Goal: Task Accomplishment & Management: Manage account settings

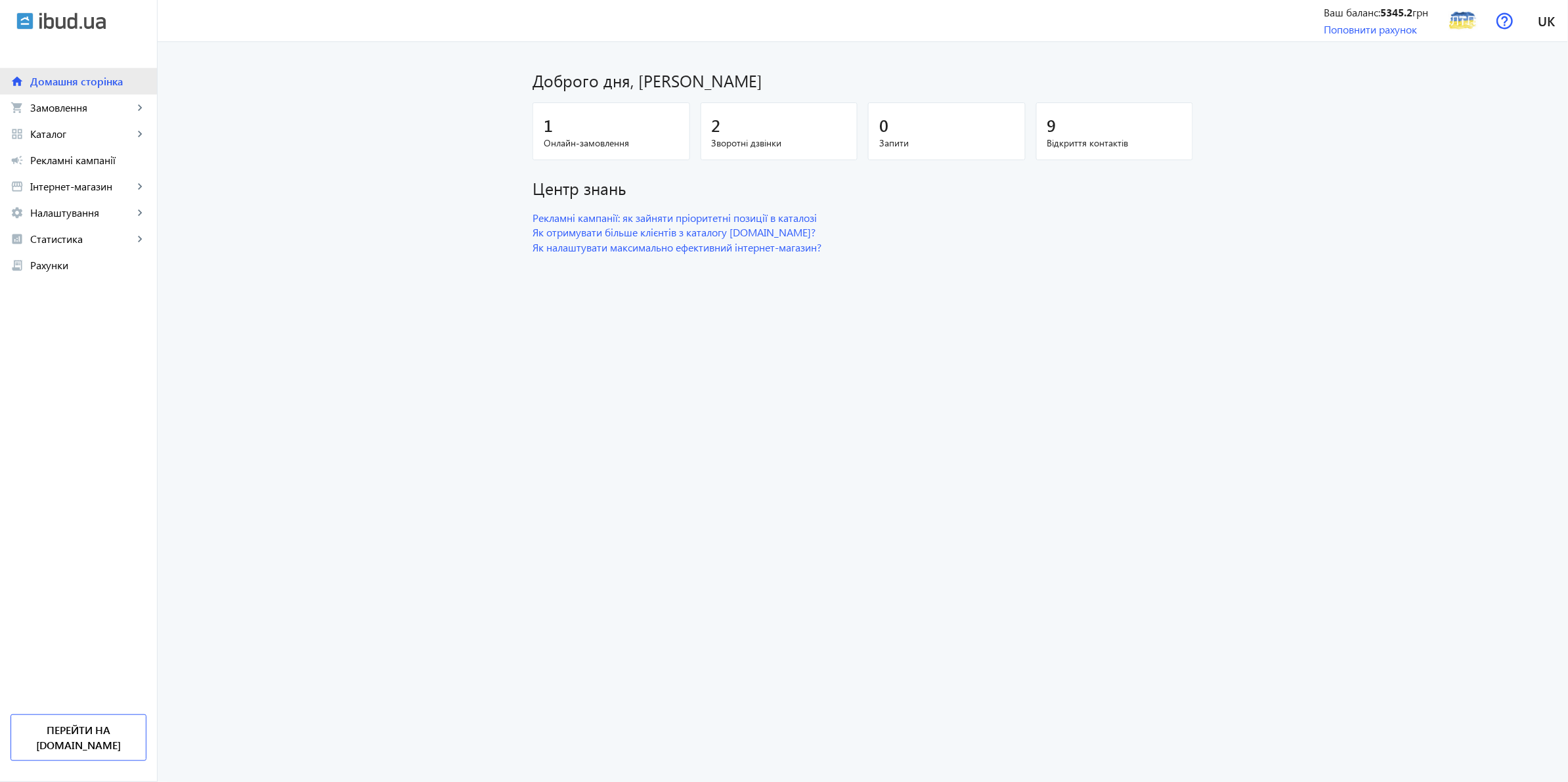
click at [71, 79] on span "Домашня сторінка" at bounding box center [88, 81] width 116 height 13
click at [70, 105] on span "Замовлення" at bounding box center [81, 107] width 103 height 13
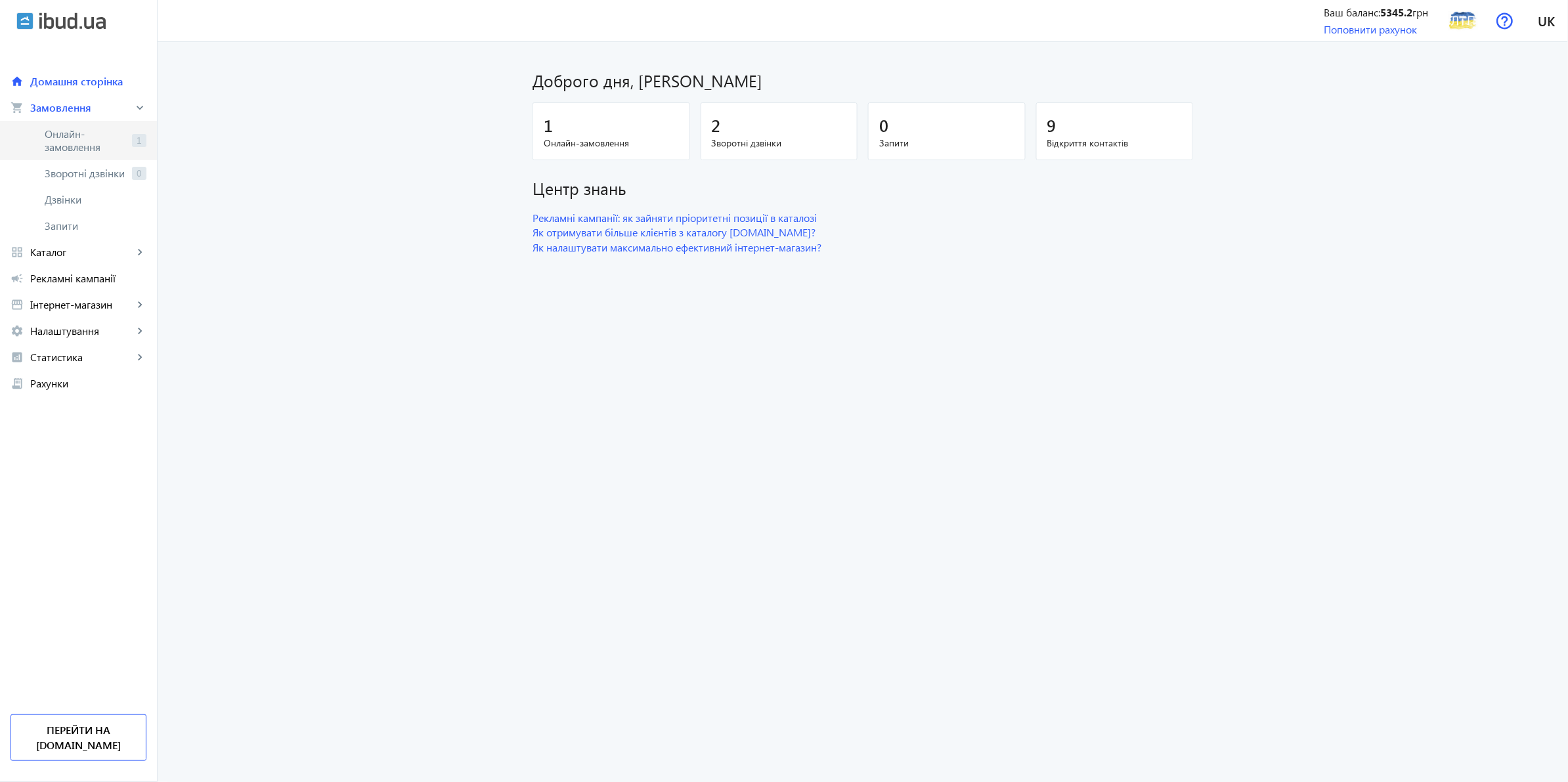
click at [76, 139] on span "Онлайн-замовлення" at bounding box center [86, 140] width 82 height 26
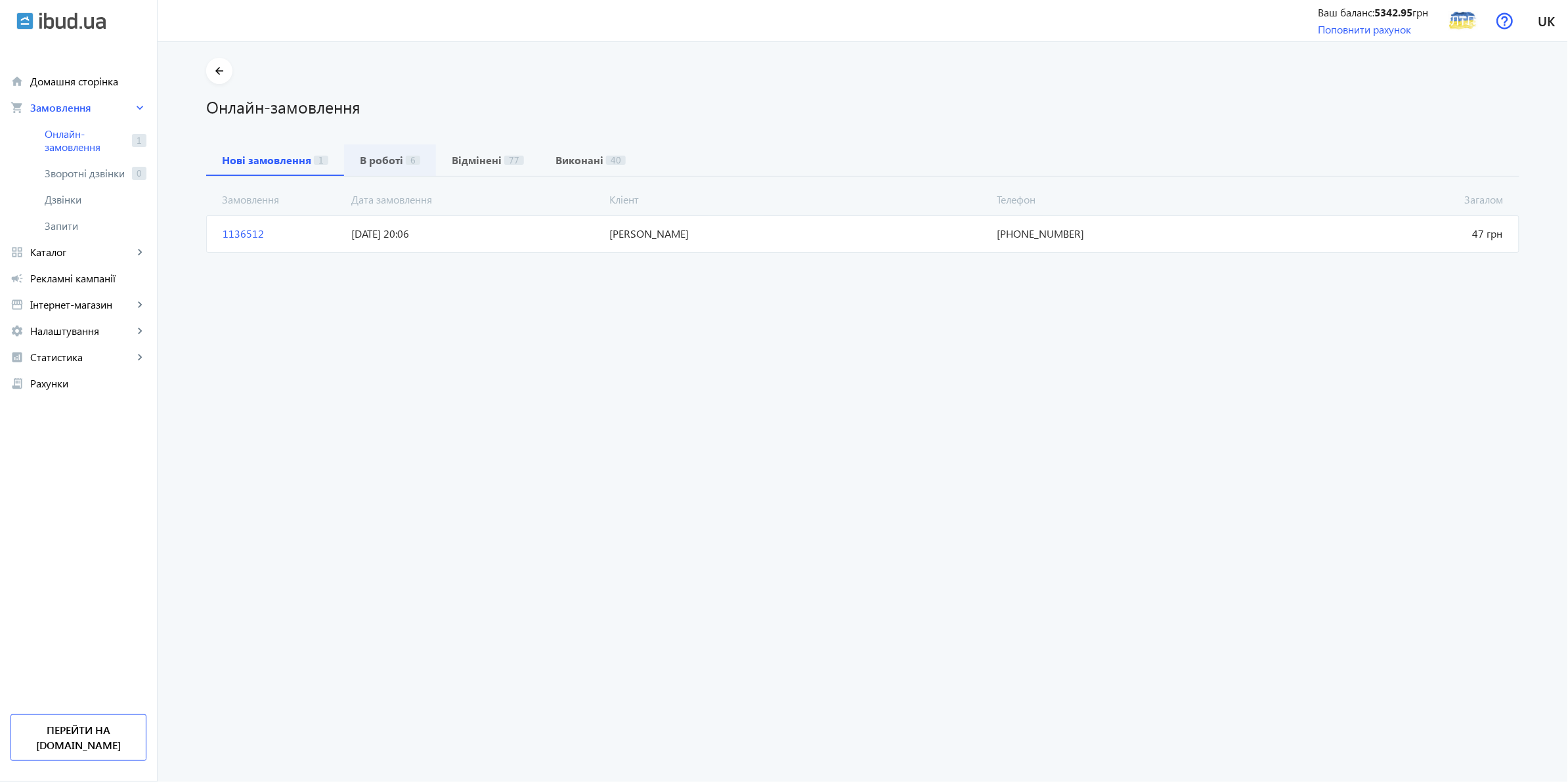
click at [374, 150] on span "В роботі 6" at bounding box center [390, 160] width 60 height 31
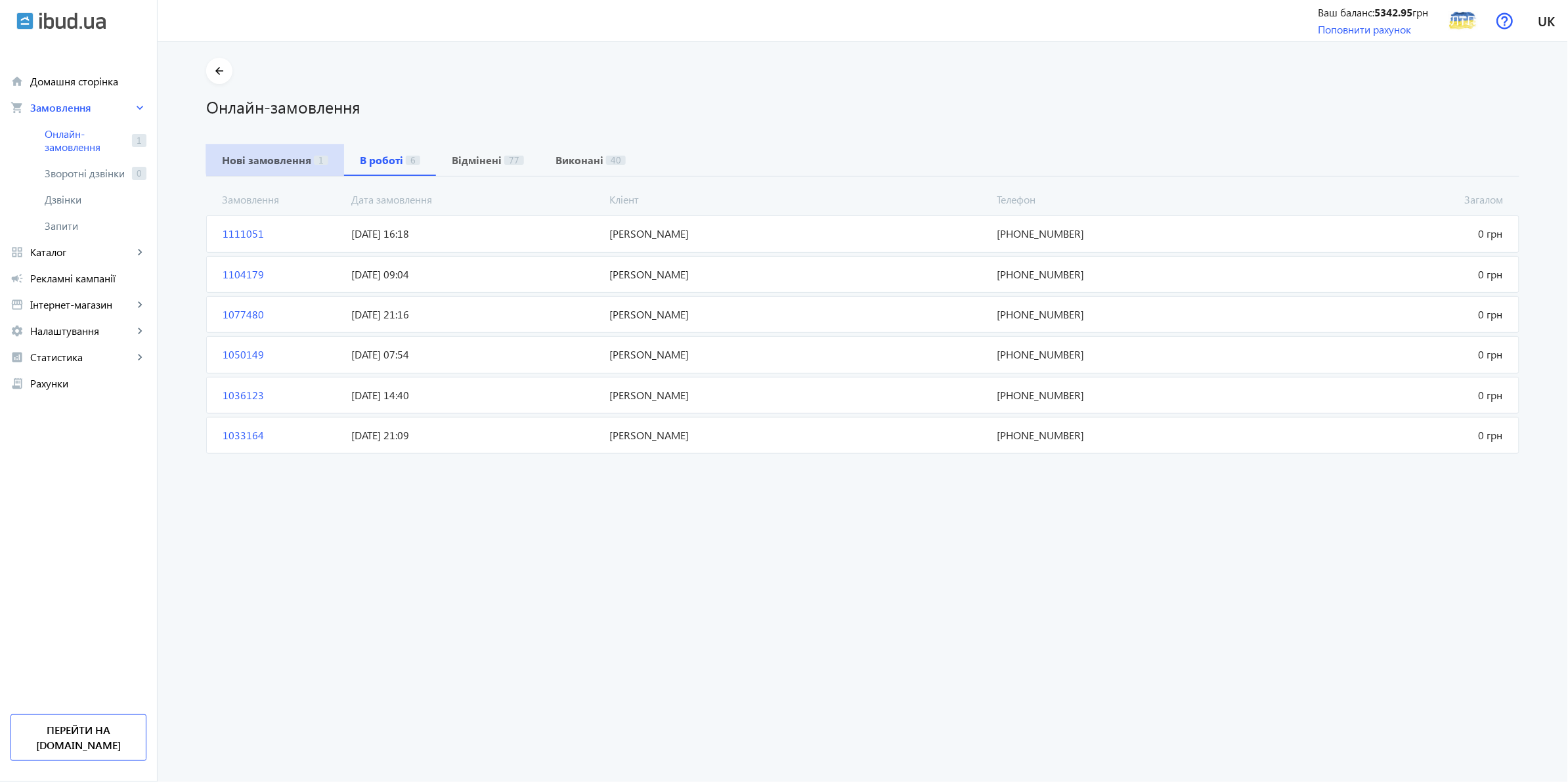
click at [278, 155] on b "Нові замовлення" at bounding box center [266, 159] width 90 height 10
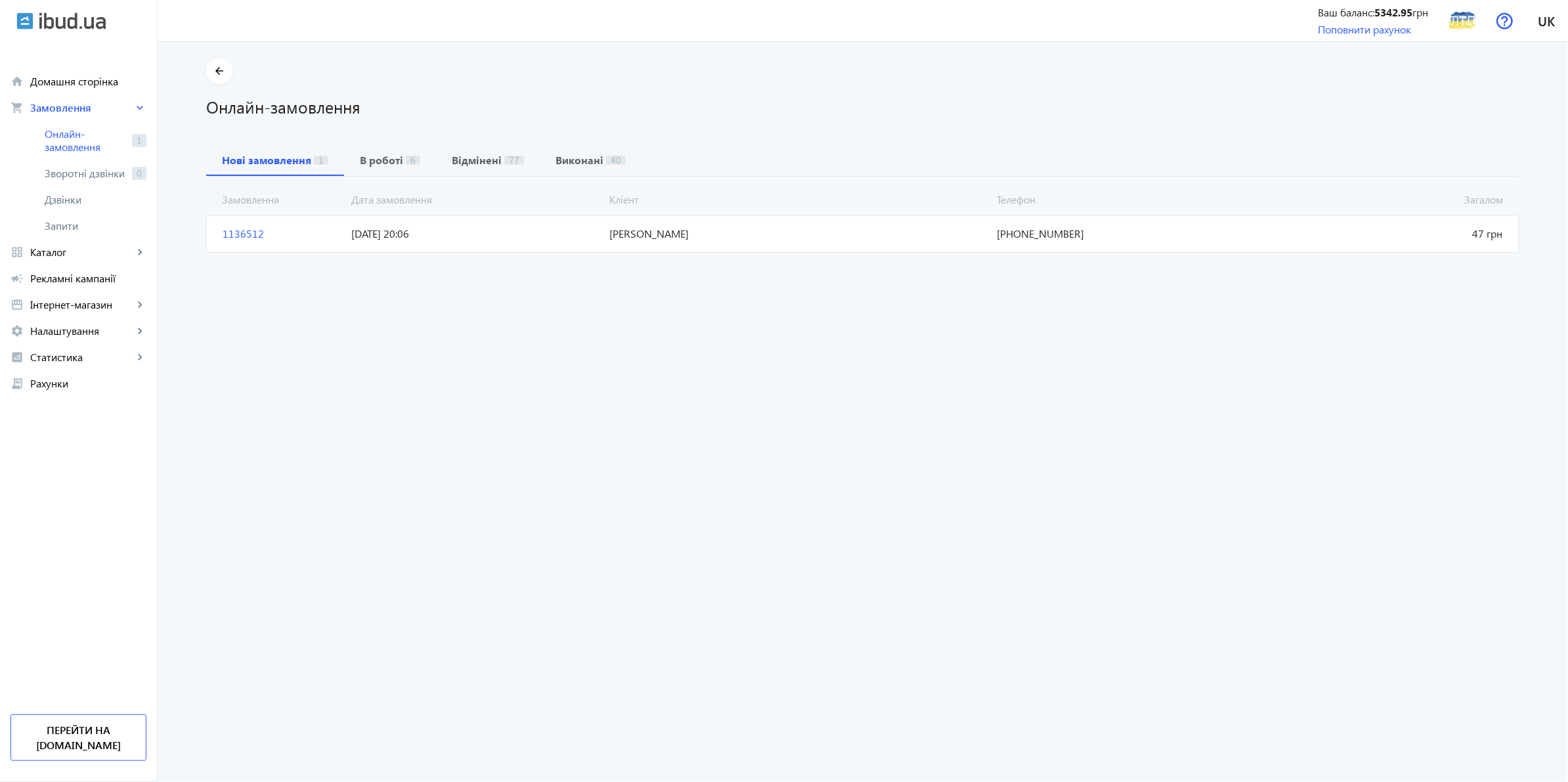
click at [404, 237] on span "[DATE] 20:06" at bounding box center [476, 233] width 258 height 14
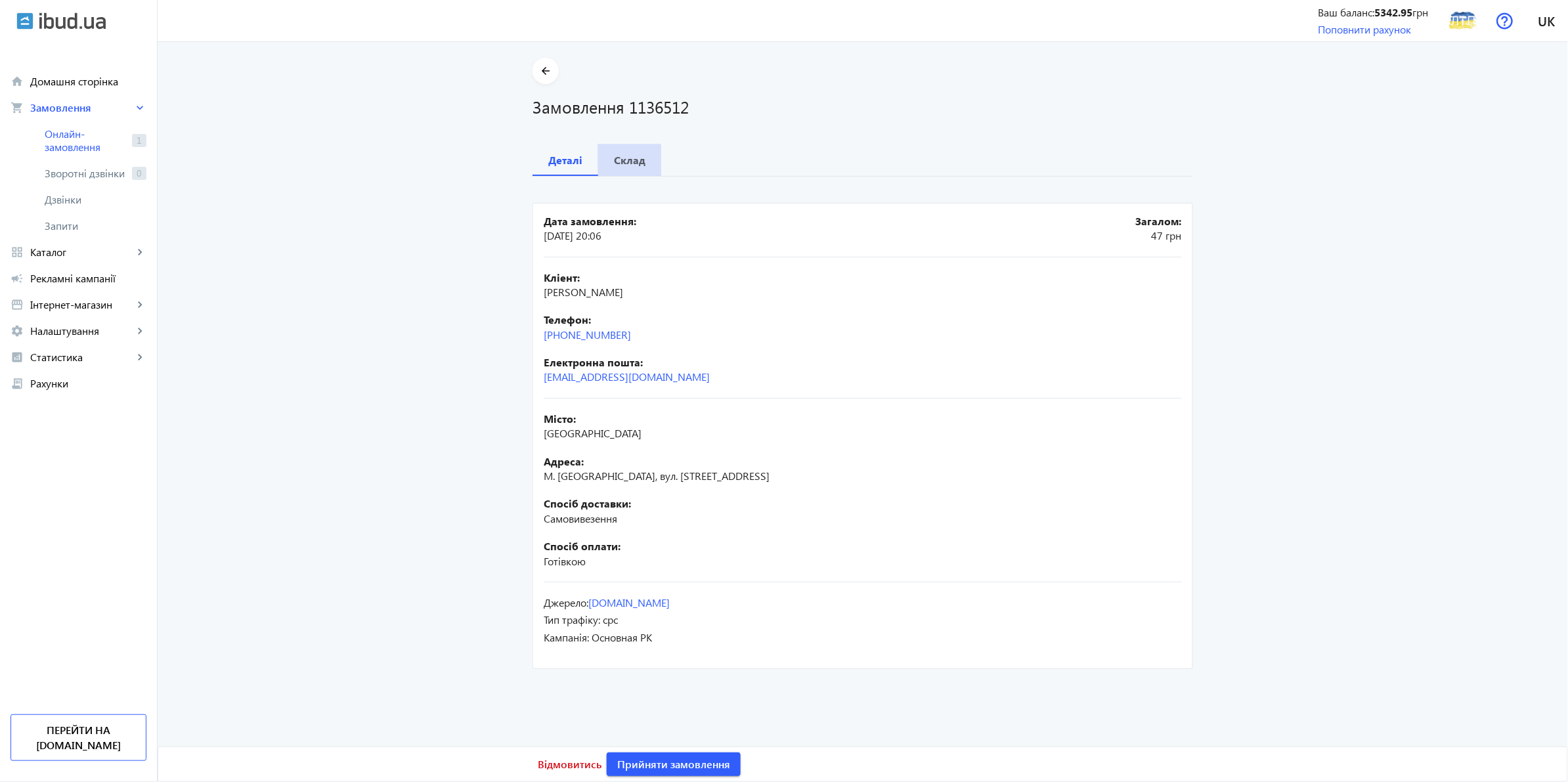
click at [619, 161] on b "Склад" at bounding box center [630, 159] width 31 height 10
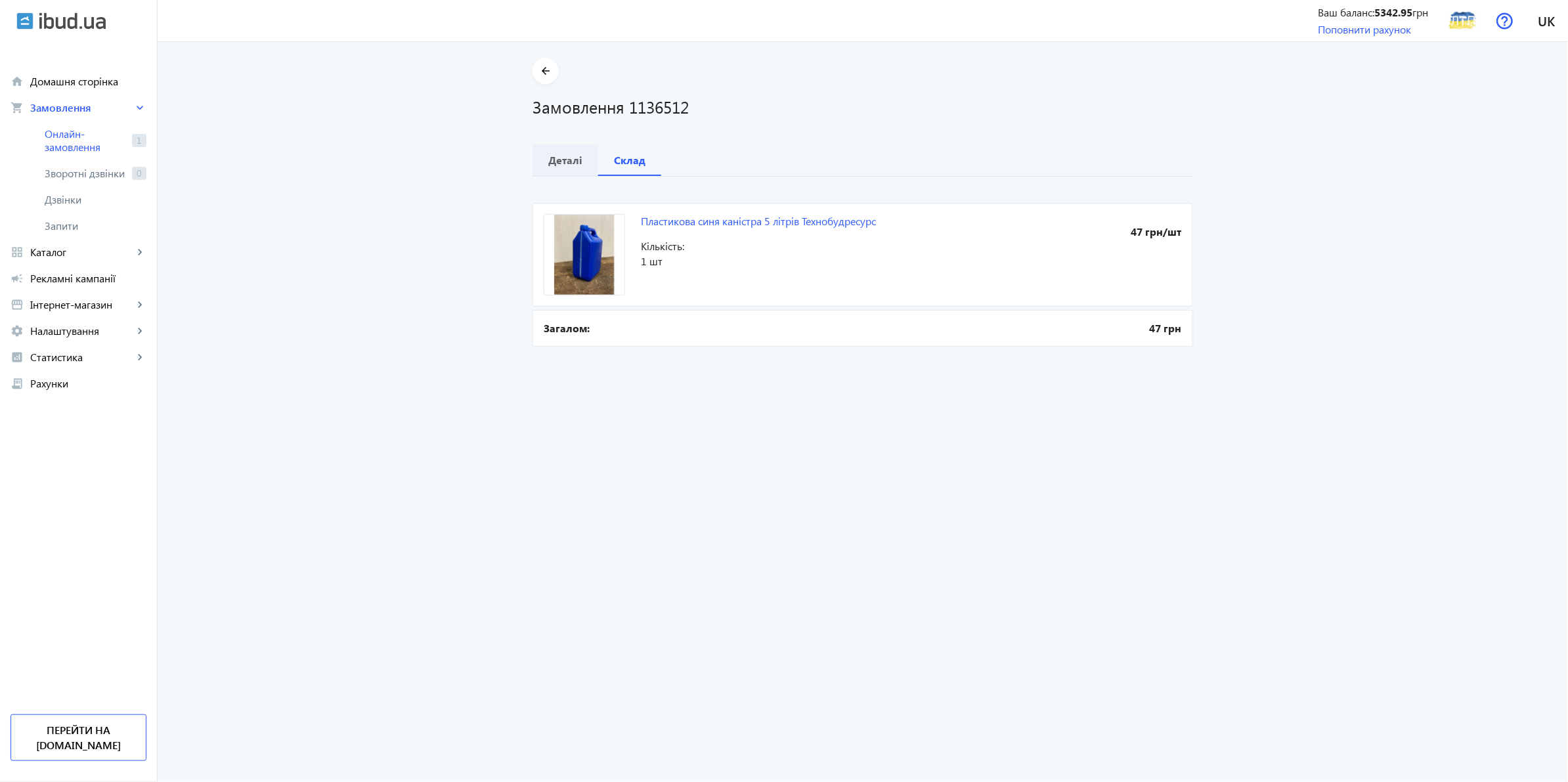
click at [560, 161] on b "Деталі" at bounding box center [565, 159] width 34 height 10
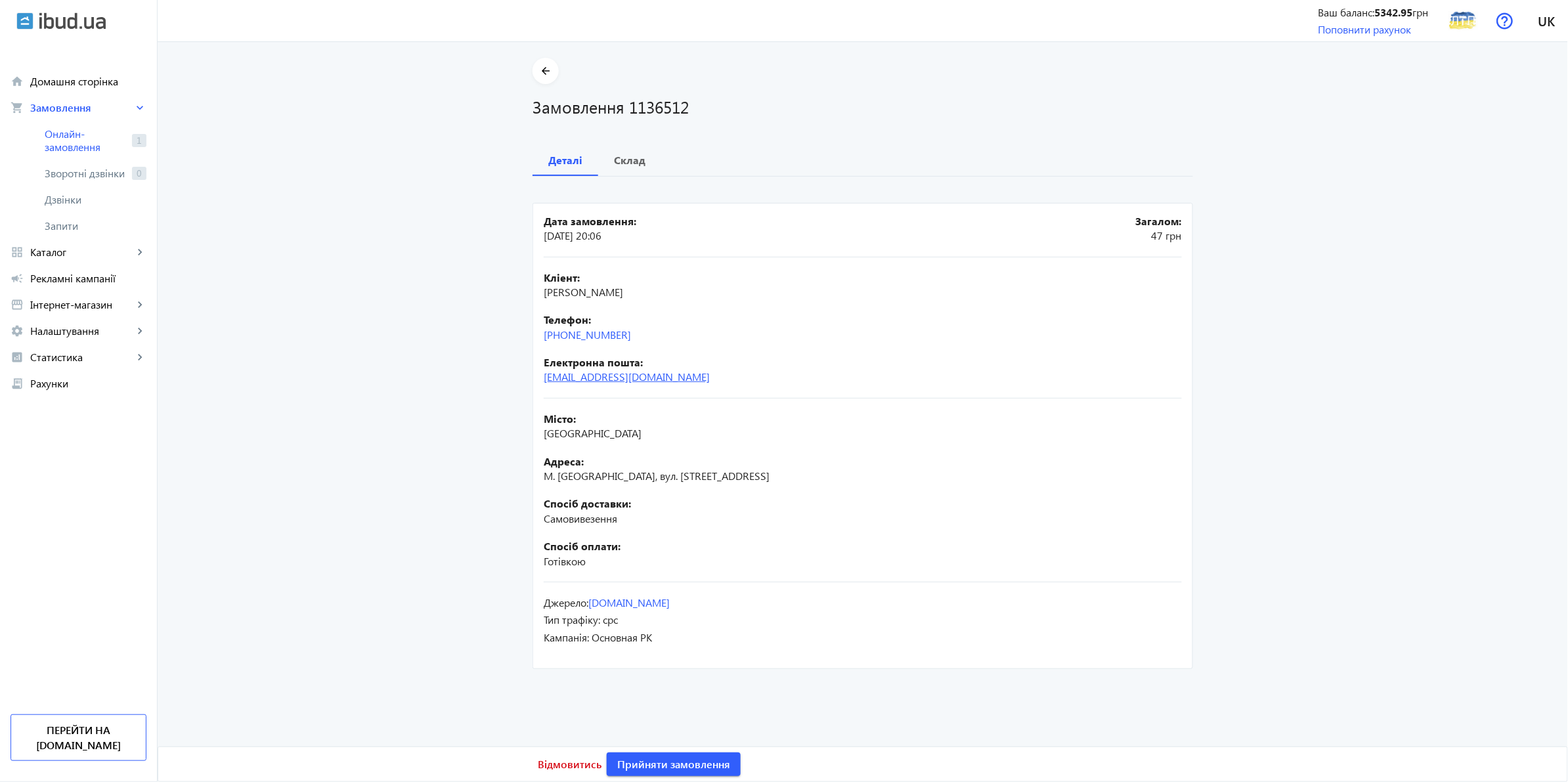
drag, startPoint x: 648, startPoint y: 380, endPoint x: 589, endPoint y: 372, distance: 59.5
click at [589, 372] on div "Електронна пошта: [EMAIL_ADDRESS][DOMAIN_NAME]" at bounding box center [863, 369] width 639 height 29
click at [658, 325] on b "Телефон:" at bounding box center [863, 320] width 639 height 14
drag, startPoint x: 650, startPoint y: 330, endPoint x: 530, endPoint y: 347, distance: 121.2
click at [536, 345] on mat-card "Дата замовлення: [DATE] 20:06 Загалом: 47 [PERSON_NAME]: [PERSON_NAME] Телефон:…" at bounding box center [862, 436] width 660 height 466
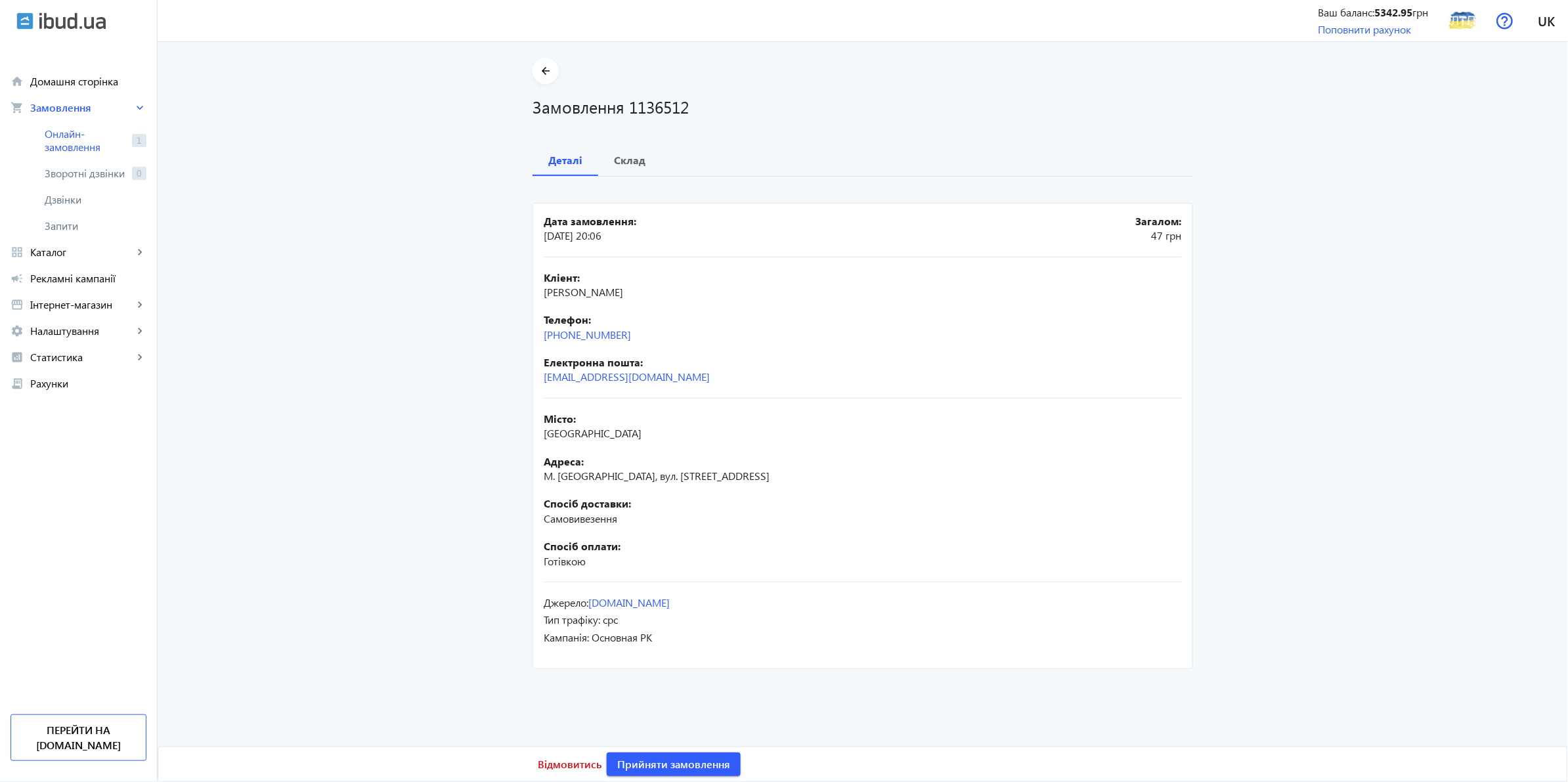
copy link "[PHONE_NUMBER]"
click at [424, 451] on main "arrow_back Замовлення 1136512 Деталі Склад Дата замовлення: [DATE] 20:06 Загало…" at bounding box center [862, 365] width 1411 height 614
click at [619, 156] on b "Склад" at bounding box center [630, 159] width 31 height 10
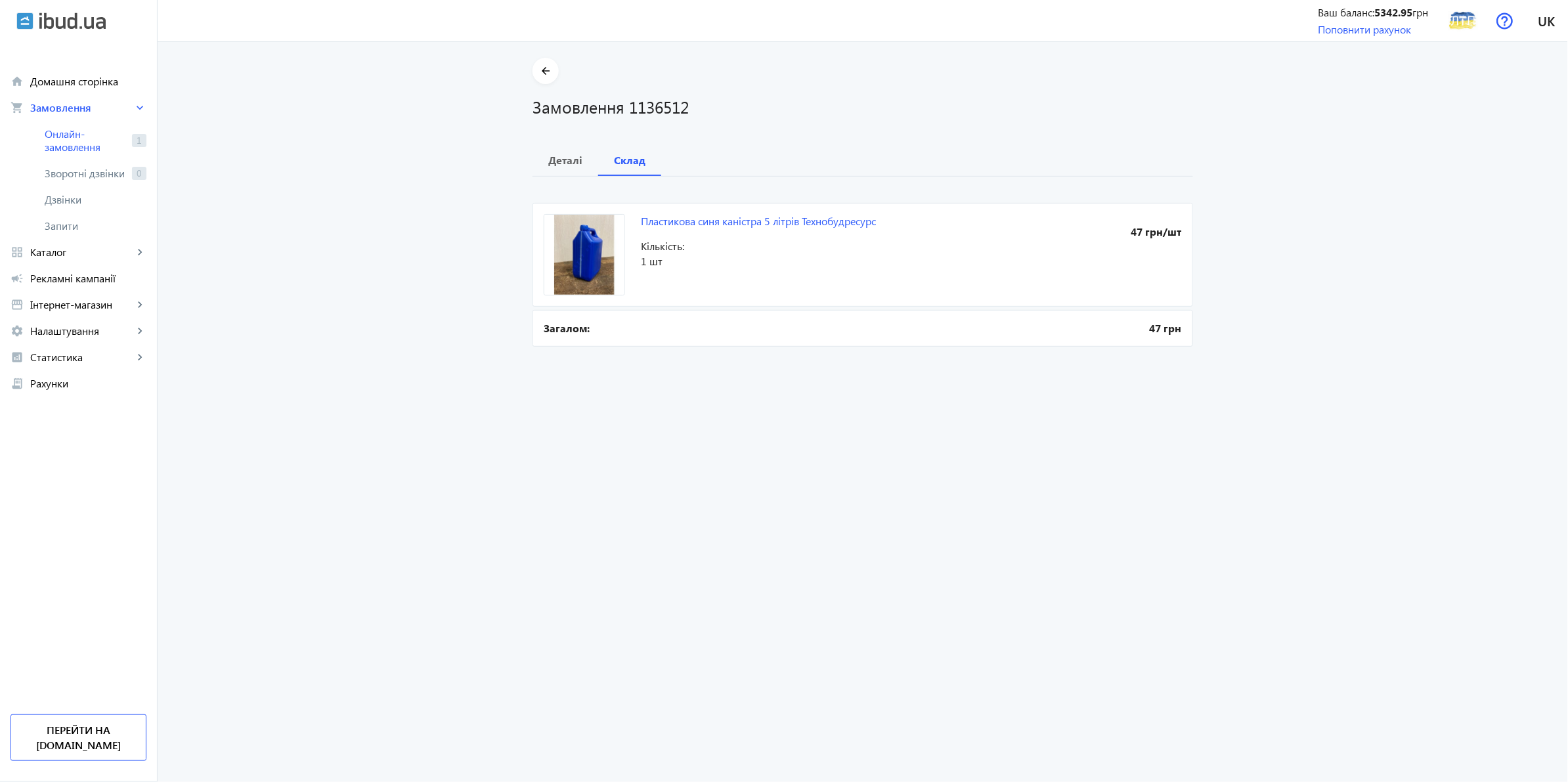
drag, startPoint x: 901, startPoint y: 227, endPoint x: 693, endPoint y: 265, distance: 211.4
click at [650, 231] on mat-card "Пластикова синя каністра 5 літрів Технобудресурс 47 грн/шт Кількість: 1 шт" at bounding box center [862, 255] width 660 height 104
click at [725, 289] on mat-card "Пластикова синя каністра 5 літрів Технобудресурс 47 грн/шт Кількість: 1 шт" at bounding box center [862, 255] width 660 height 104
drag, startPoint x: 891, startPoint y: 220, endPoint x: 630, endPoint y: 224, distance: 261.0
click at [630, 224] on mat-card "Пластикова синя каністра 5 літрів Технобудресурс 47 грн/шт Кількість: 1 шт" at bounding box center [862, 255] width 660 height 104
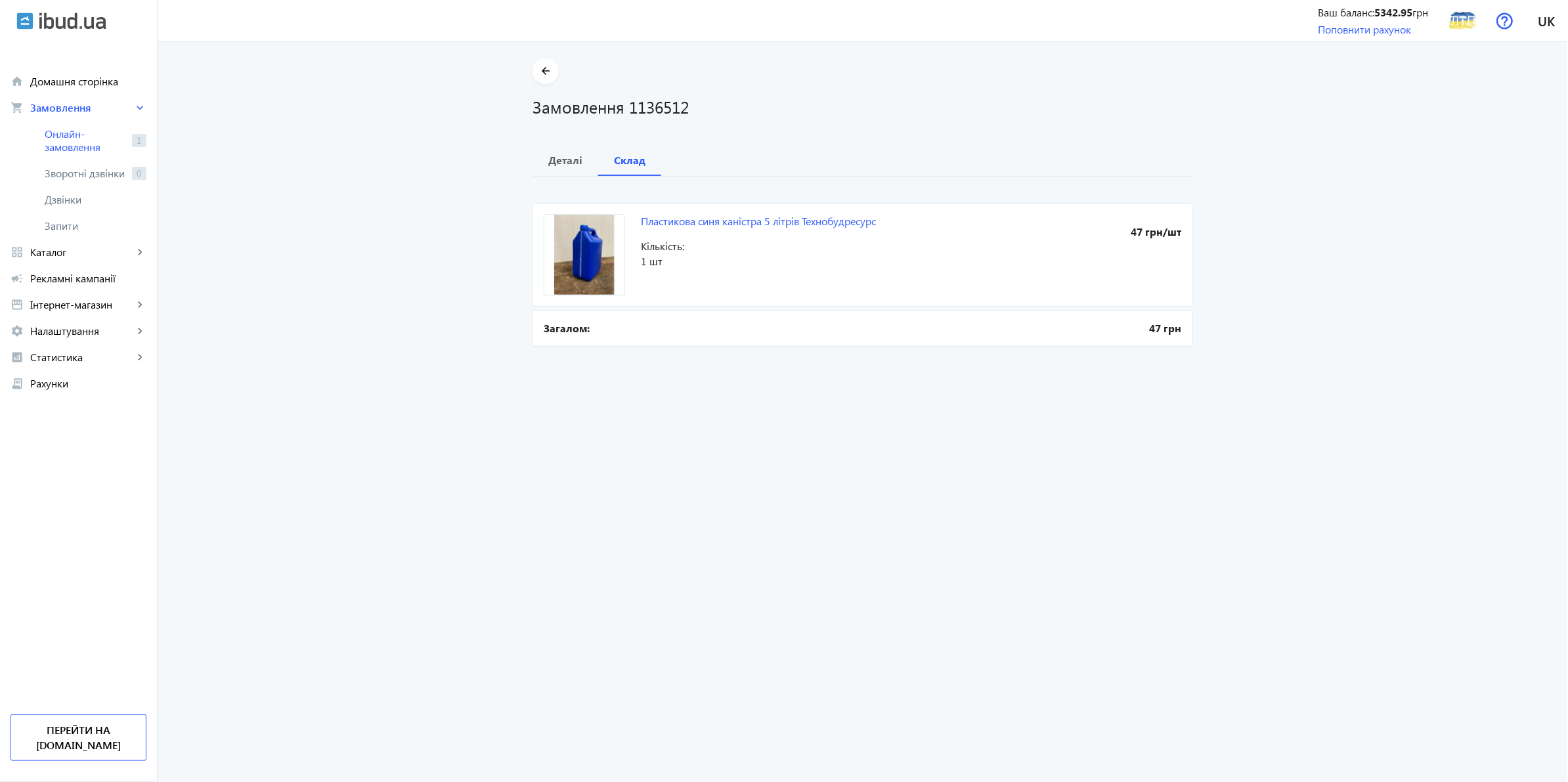
copy mat-card "Пластикова синя каністра 5 літрів Технобудресурс 47 грн/шт Кількість:"
click at [386, 365] on order "arrow_back Замовлення 1136512 Деталі Склад Пластикова синя каністра 5 літрів Те…" at bounding box center [862, 411] width 1411 height 740
click at [559, 155] on b "Деталі" at bounding box center [565, 159] width 34 height 10
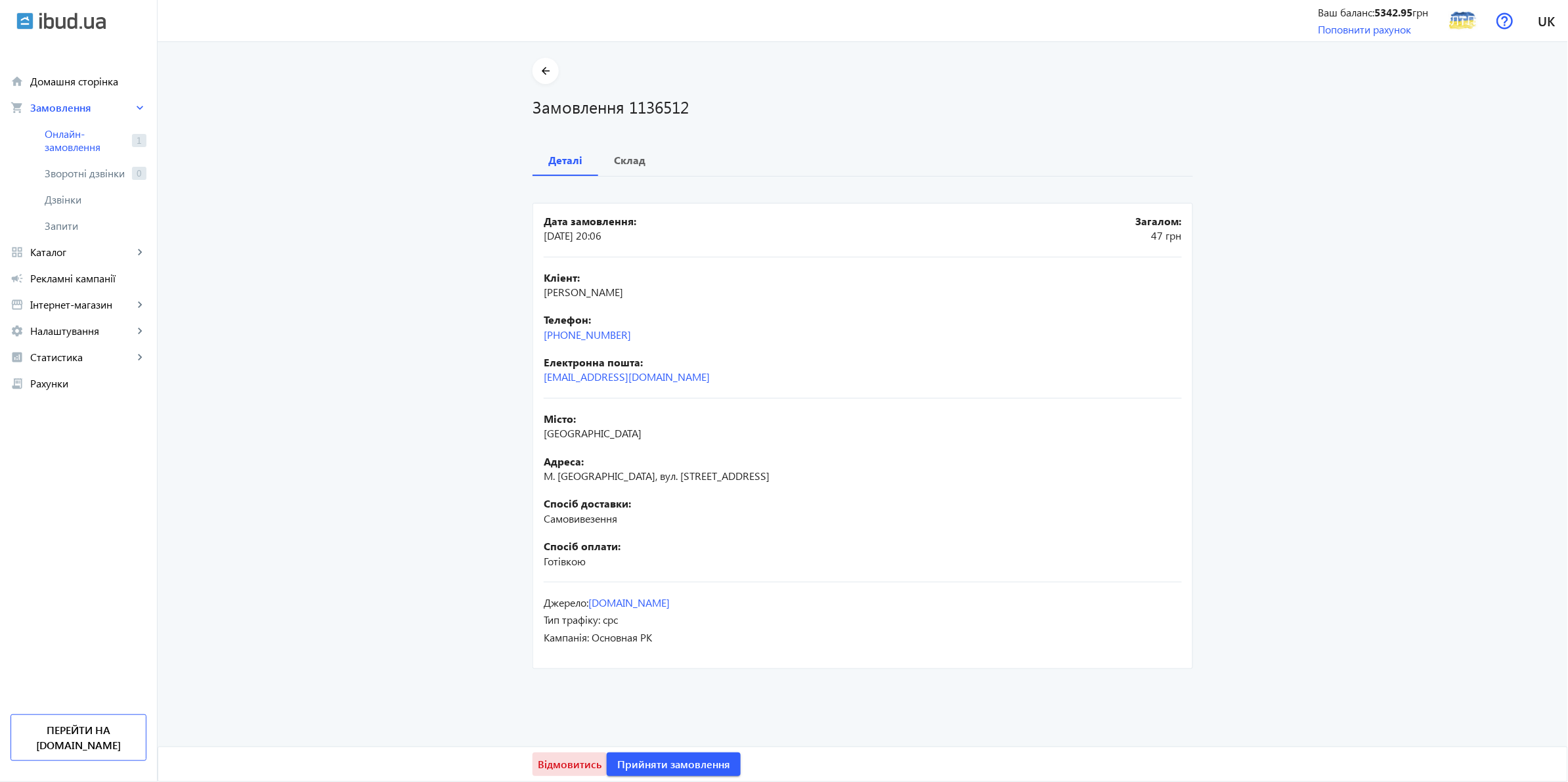
click at [579, 755] on span at bounding box center [569, 764] width 74 height 31
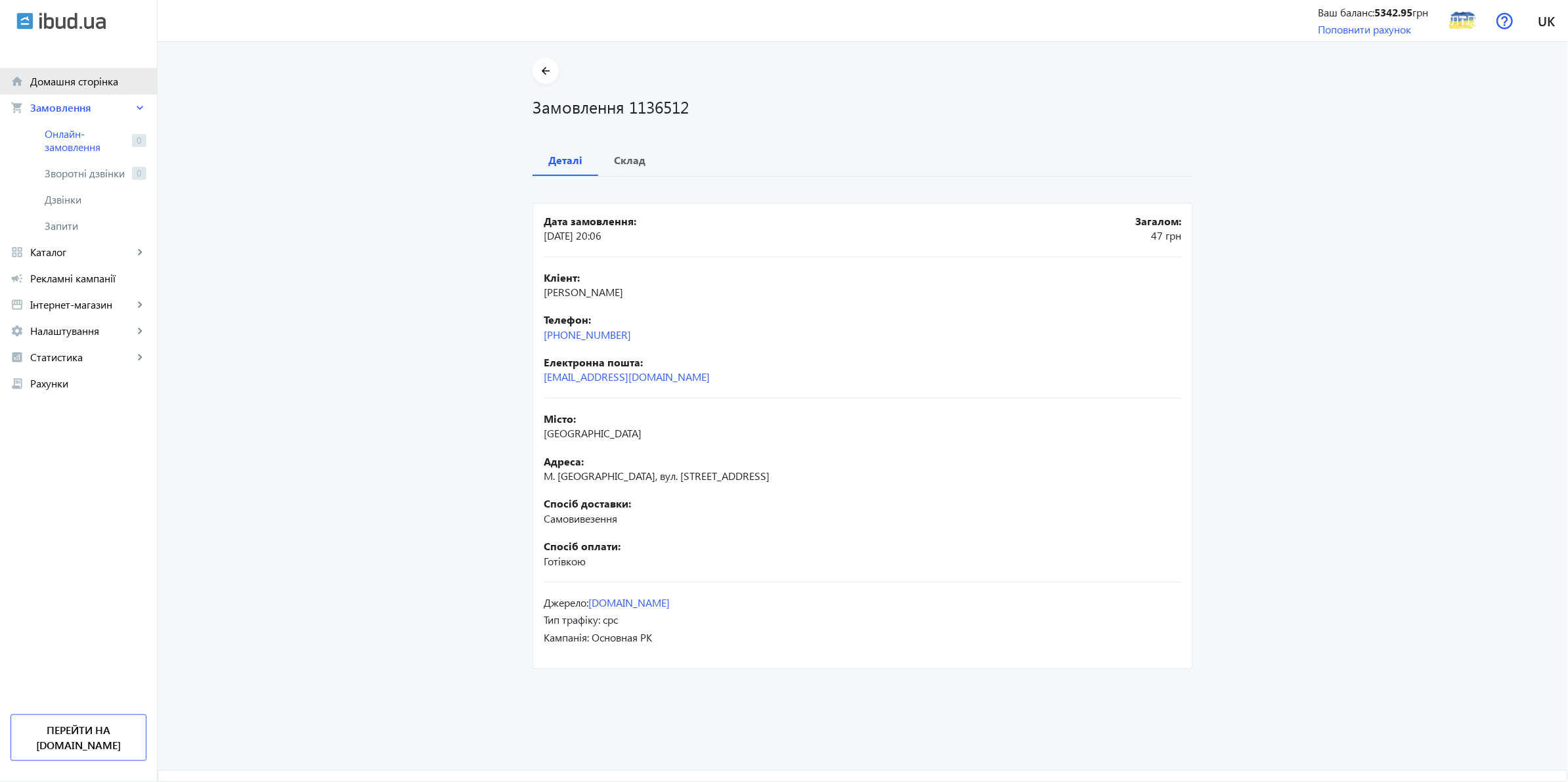
click at [90, 90] on link "home Домашня сторінка" at bounding box center [78, 81] width 157 height 26
